Goal: Download file/media

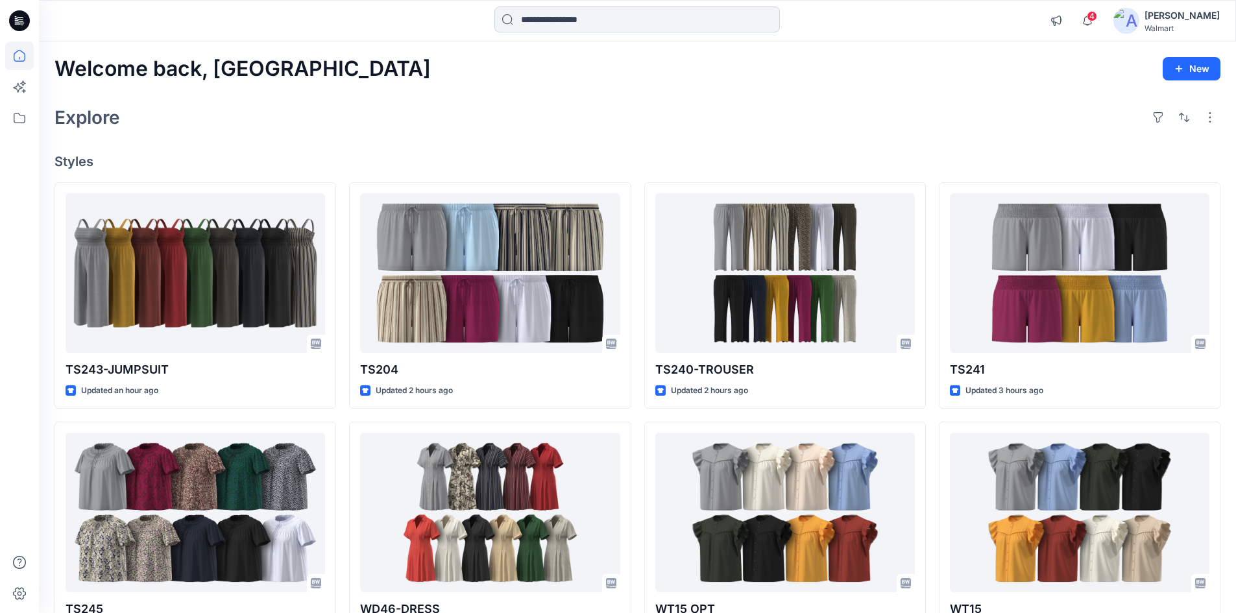
click at [604, 24] on input at bounding box center [638, 19] width 286 height 26
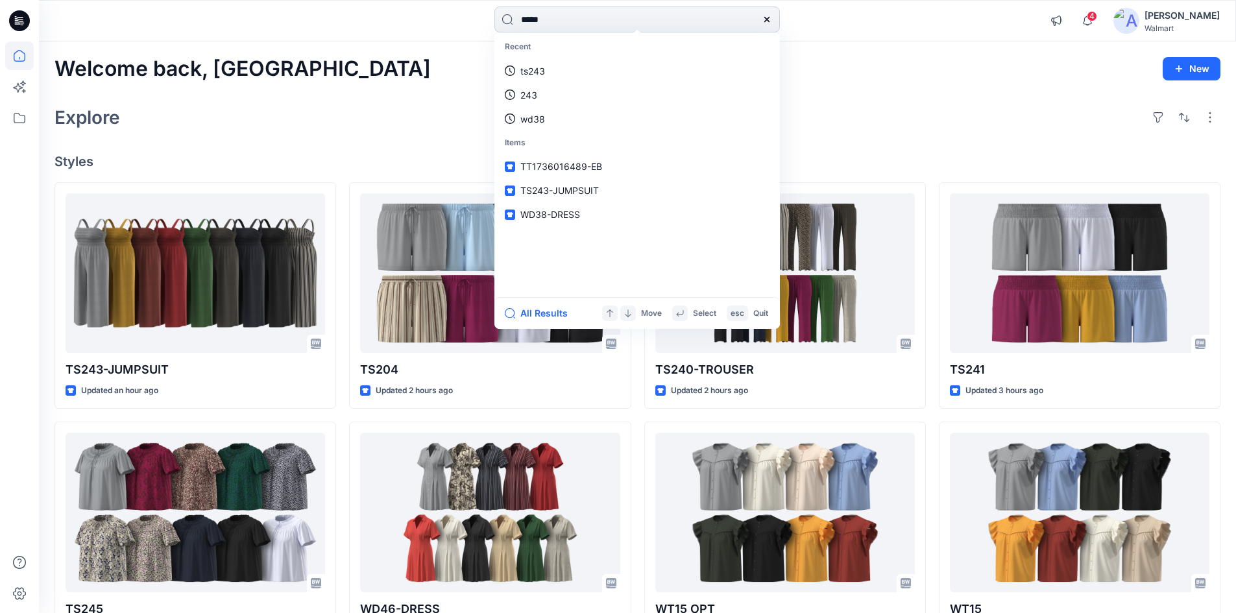
type input "*****"
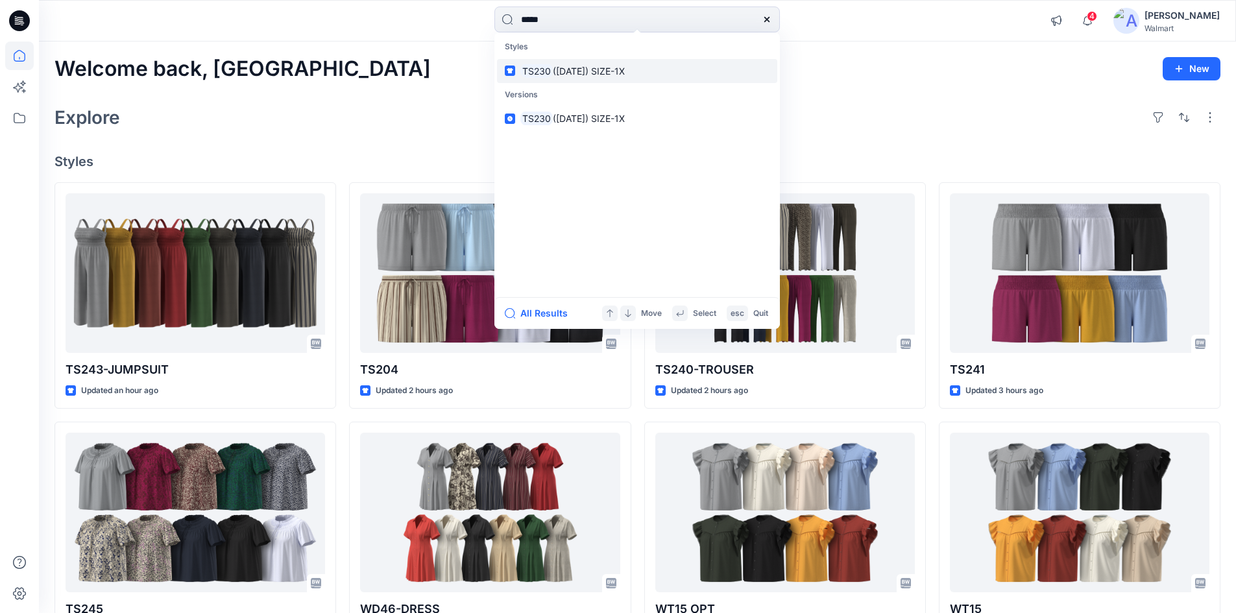
click at [584, 77] on p "TS230 ([DATE]) SIZE-1X" at bounding box center [573, 71] width 105 height 14
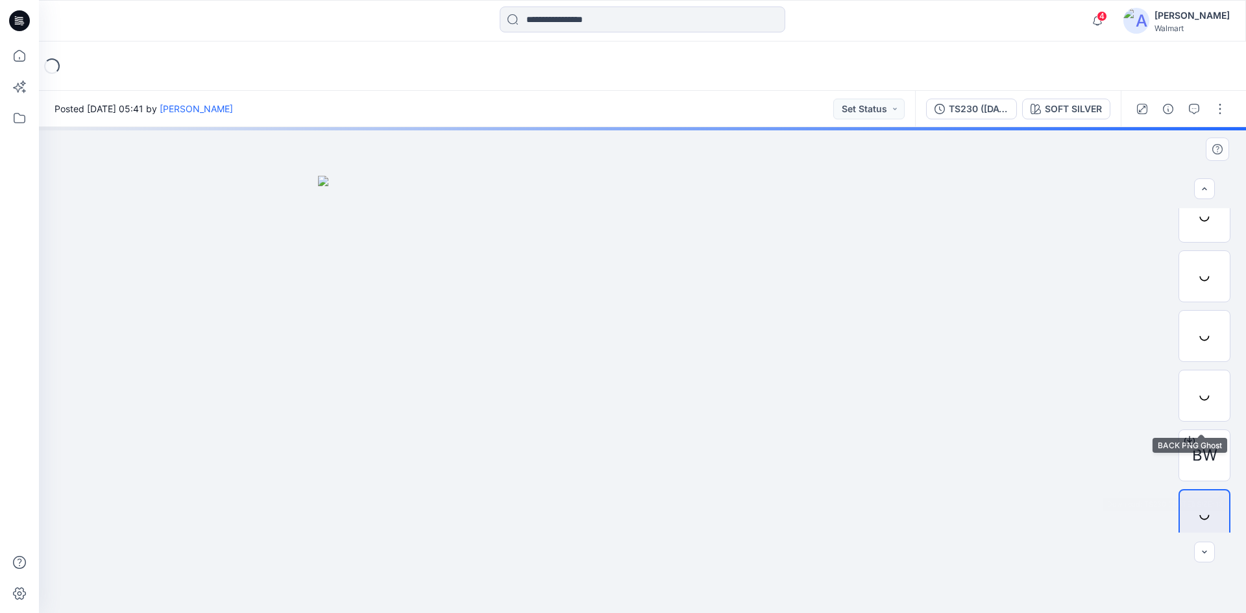
scroll to position [26, 0]
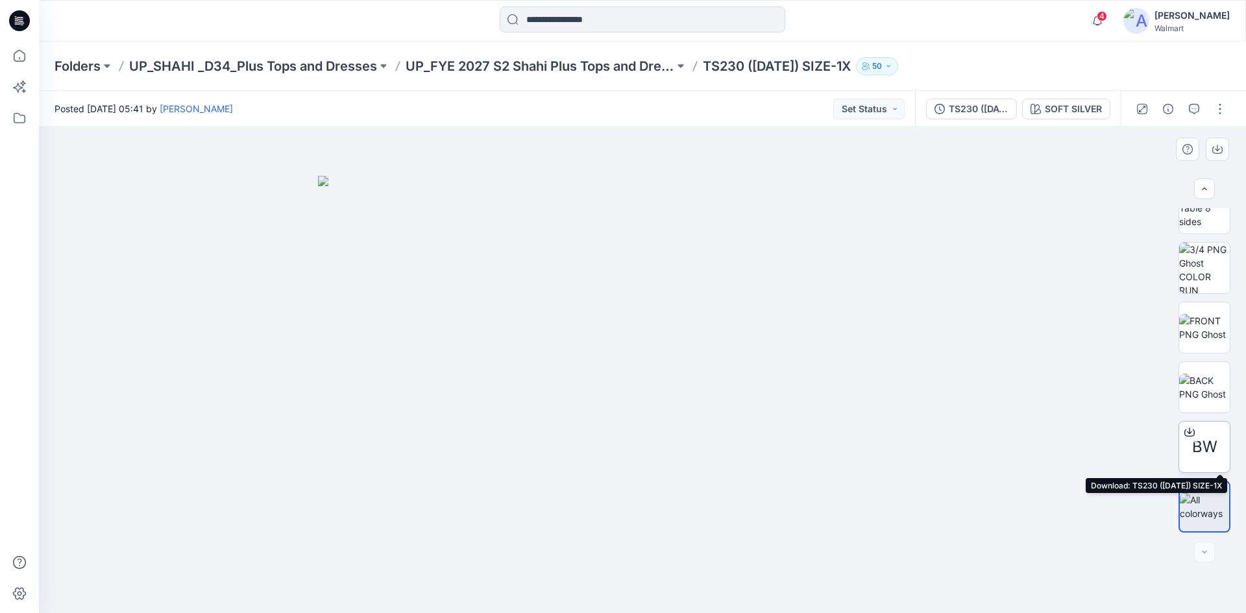
click at [1190, 437] on icon at bounding box center [1190, 432] width 10 height 10
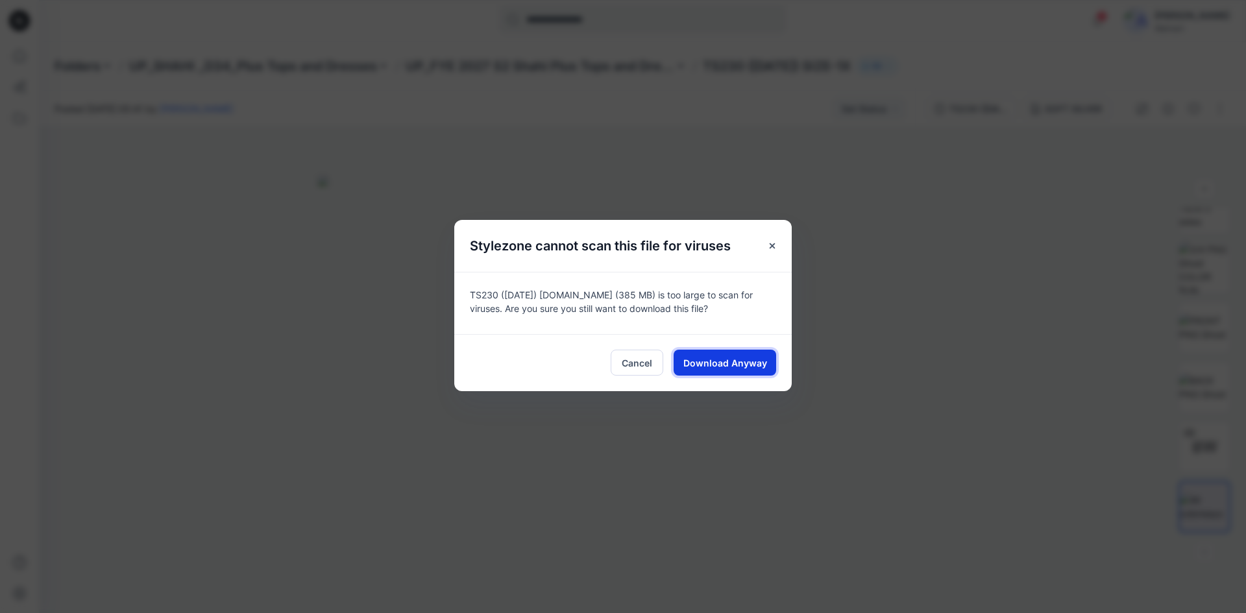
click at [706, 363] on span "Download Anyway" at bounding box center [725, 363] width 84 height 14
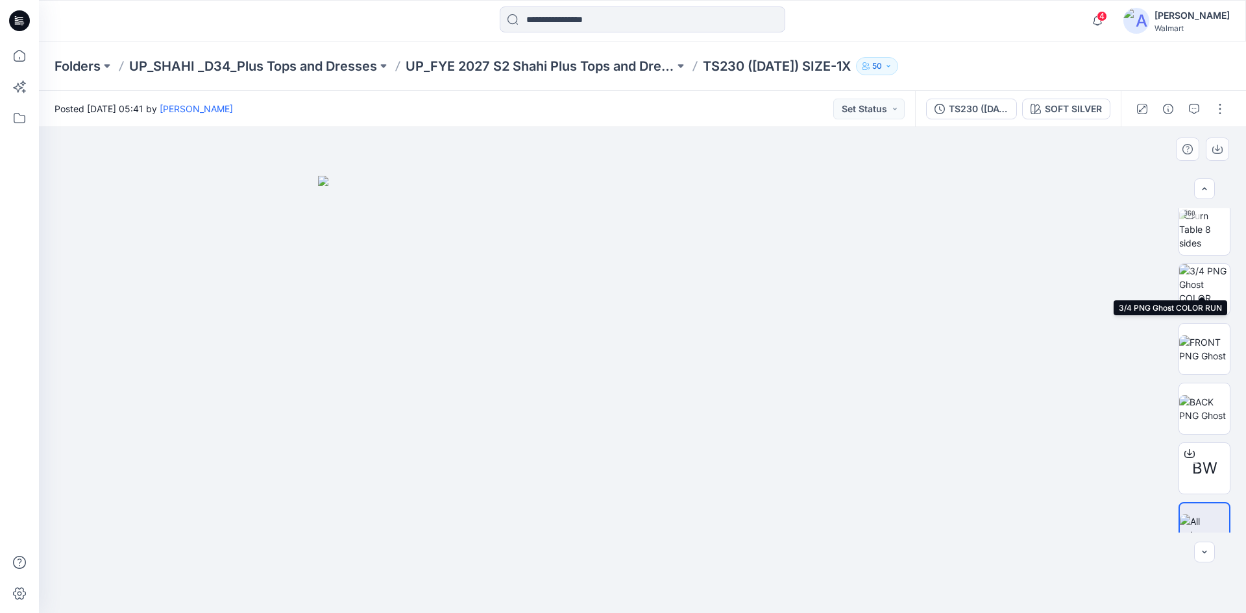
scroll to position [0, 0]
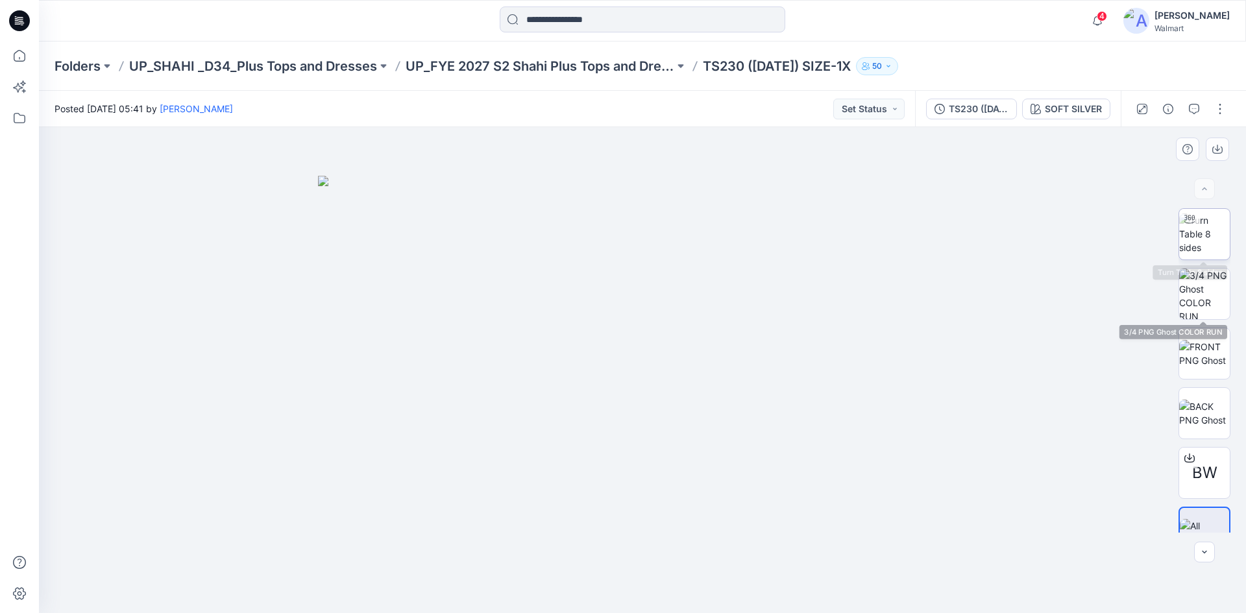
click at [1201, 238] on img at bounding box center [1204, 234] width 51 height 41
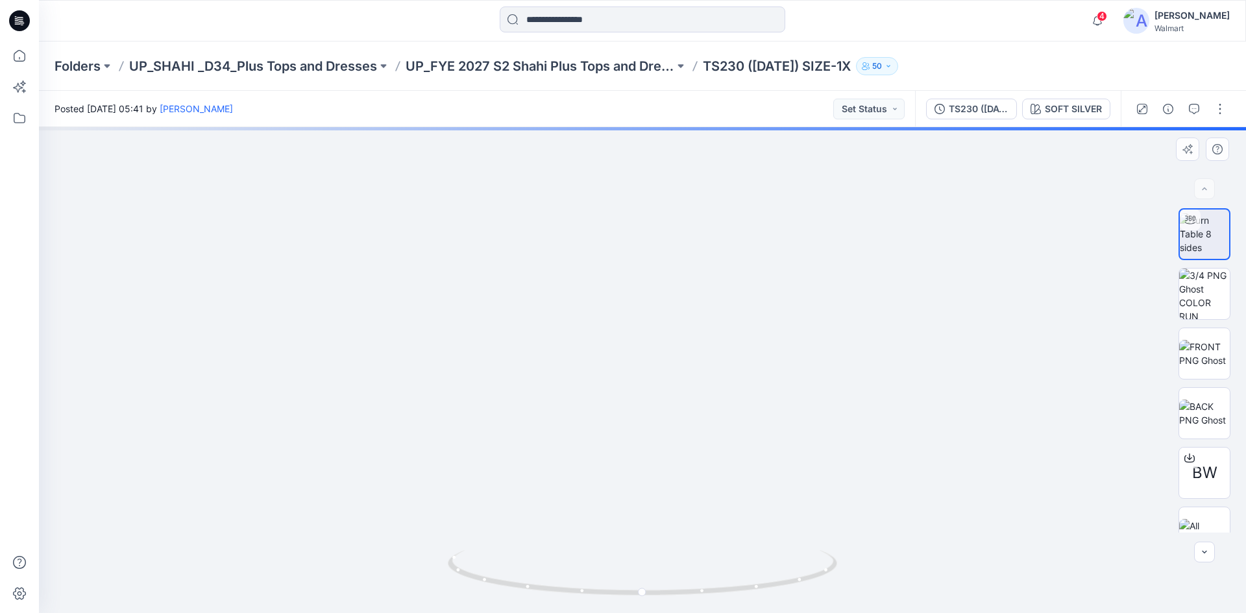
drag, startPoint x: 645, startPoint y: 348, endPoint x: 662, endPoint y: 405, distance: 59.7
click at [642, 306] on img at bounding box center [643, 142] width 1196 height 942
drag, startPoint x: 665, startPoint y: 436, endPoint x: 654, endPoint y: 424, distance: 15.6
click at [660, 327] on img at bounding box center [643, 126] width 1196 height 976
drag, startPoint x: 650, startPoint y: 392, endPoint x: 663, endPoint y: 454, distance: 63.6
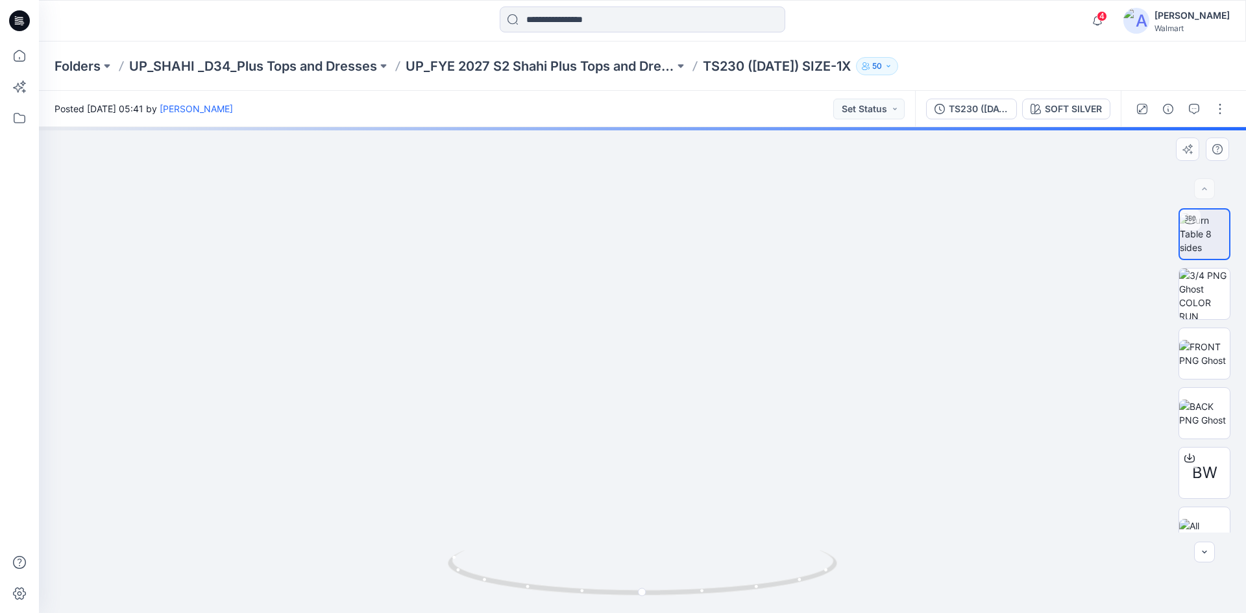
click at [650, 368] on img at bounding box center [643, 71] width 1196 height 1084
drag, startPoint x: 689, startPoint y: 592, endPoint x: 541, endPoint y: 594, distance: 147.4
click at [541, 594] on icon at bounding box center [644, 574] width 393 height 49
drag, startPoint x: 541, startPoint y: 594, endPoint x: 495, endPoint y: 587, distance: 46.5
click at [495, 588] on icon at bounding box center [644, 574] width 393 height 49
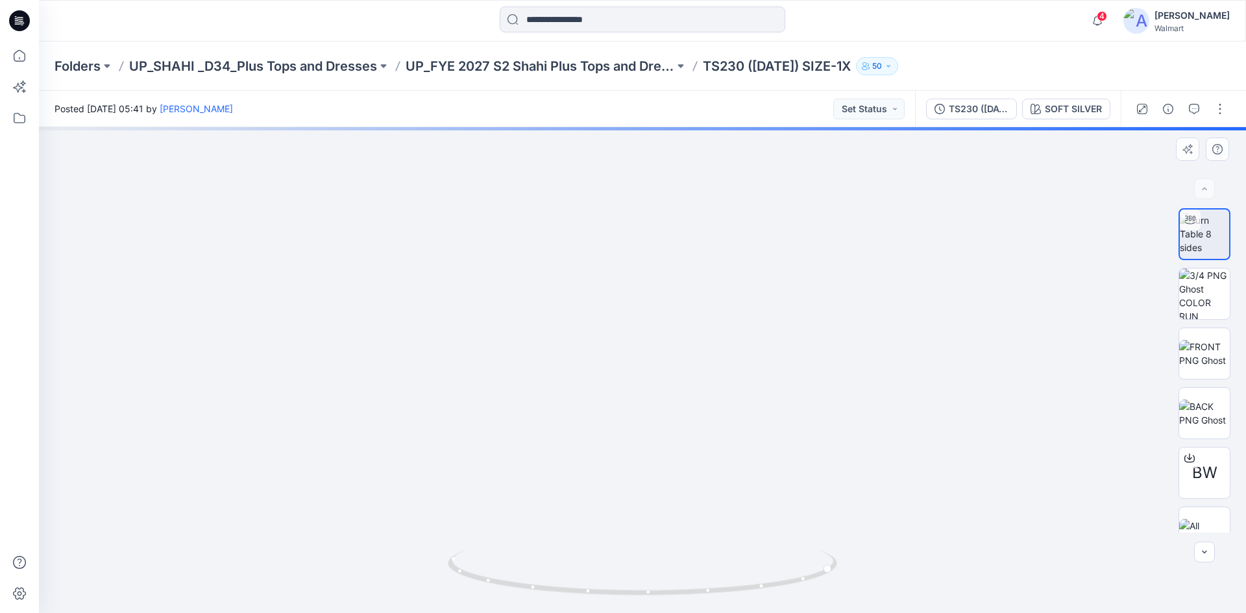
drag, startPoint x: 618, startPoint y: 294, endPoint x: 625, endPoint y: 465, distance: 171.5
click at [625, 467] on img at bounding box center [643, 27] width 1196 height 1174
drag, startPoint x: 638, startPoint y: 399, endPoint x: 640, endPoint y: 425, distance: 26.0
click at [640, 425] on img at bounding box center [643, 115] width 1196 height 998
drag, startPoint x: 632, startPoint y: 596, endPoint x: 865, endPoint y: 585, distance: 233.3
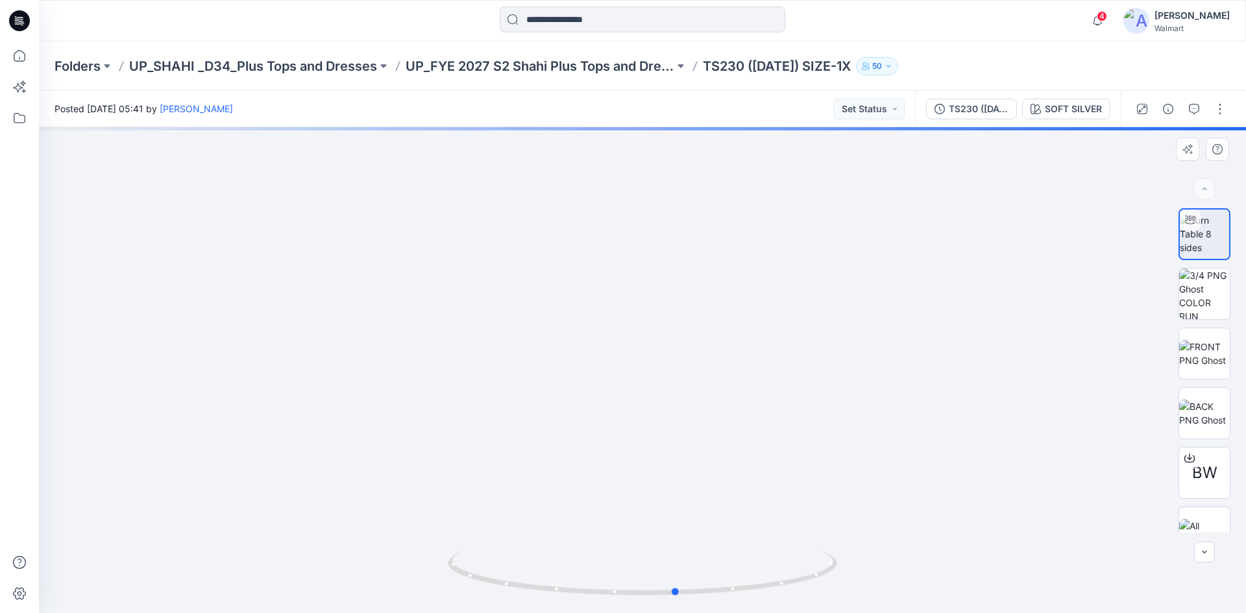
click at [865, 585] on div at bounding box center [642, 370] width 1207 height 486
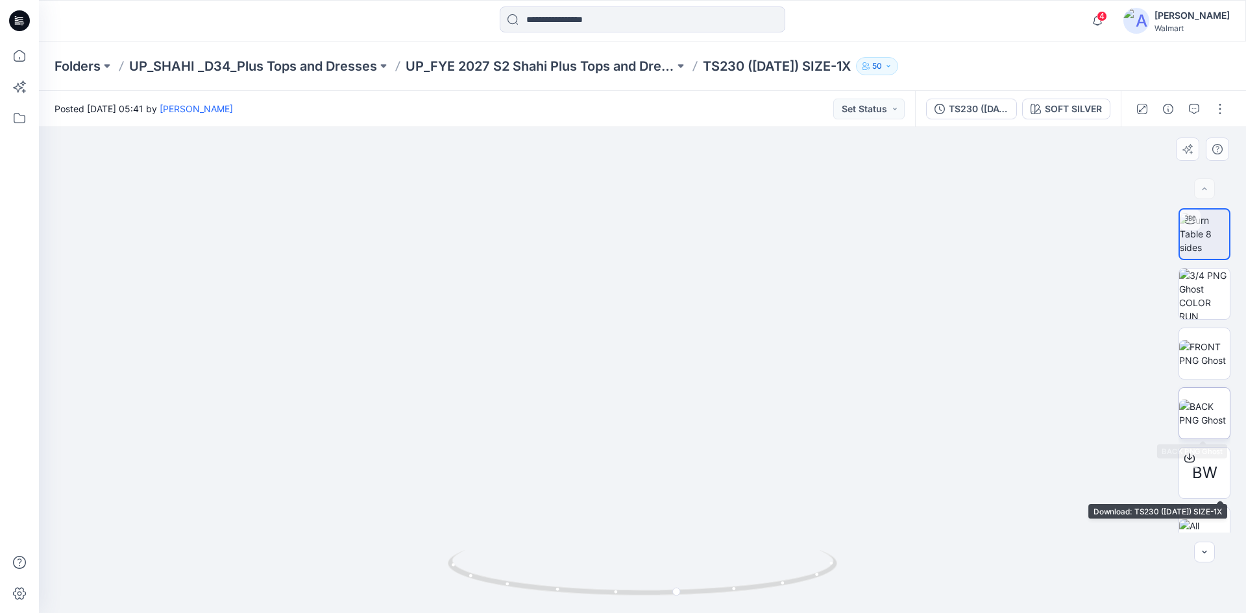
drag, startPoint x: 1211, startPoint y: 421, endPoint x: 1205, endPoint y: 426, distance: 7.8
click at [1209, 423] on img at bounding box center [1204, 413] width 51 height 27
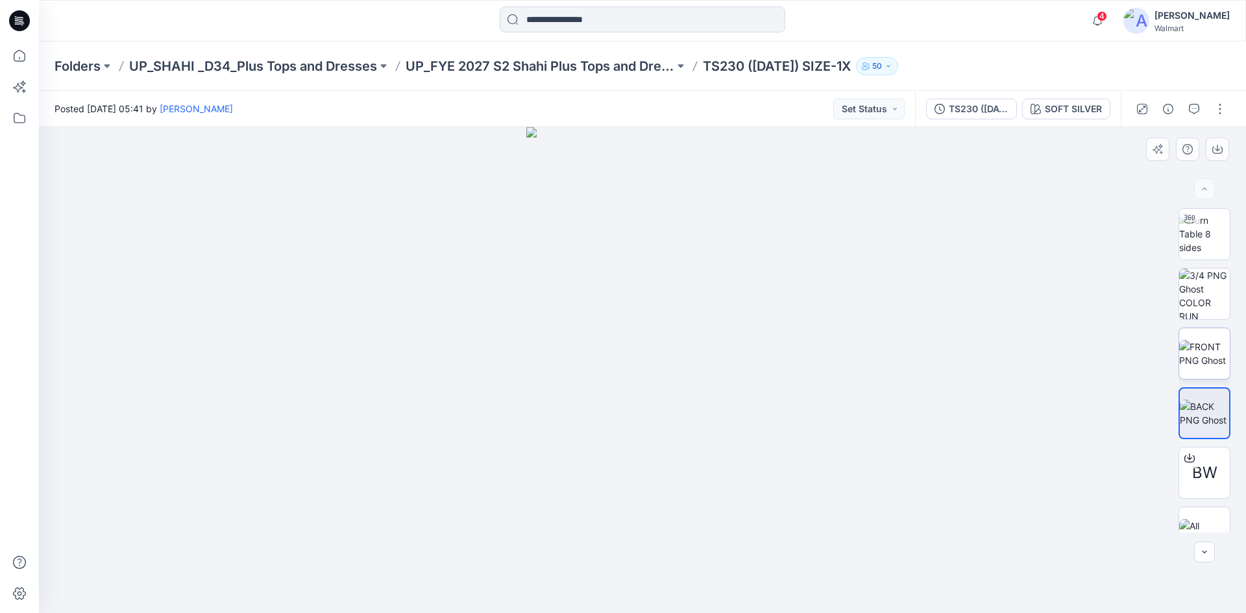
click at [1202, 363] on img at bounding box center [1204, 353] width 51 height 27
click at [1183, 297] on img at bounding box center [1204, 294] width 51 height 51
drag, startPoint x: 24, startPoint y: 20, endPoint x: 62, endPoint y: 5, distance: 41.3
click at [23, 19] on icon at bounding box center [19, 20] width 21 height 21
